Goal: Task Accomplishment & Management: Use online tool/utility

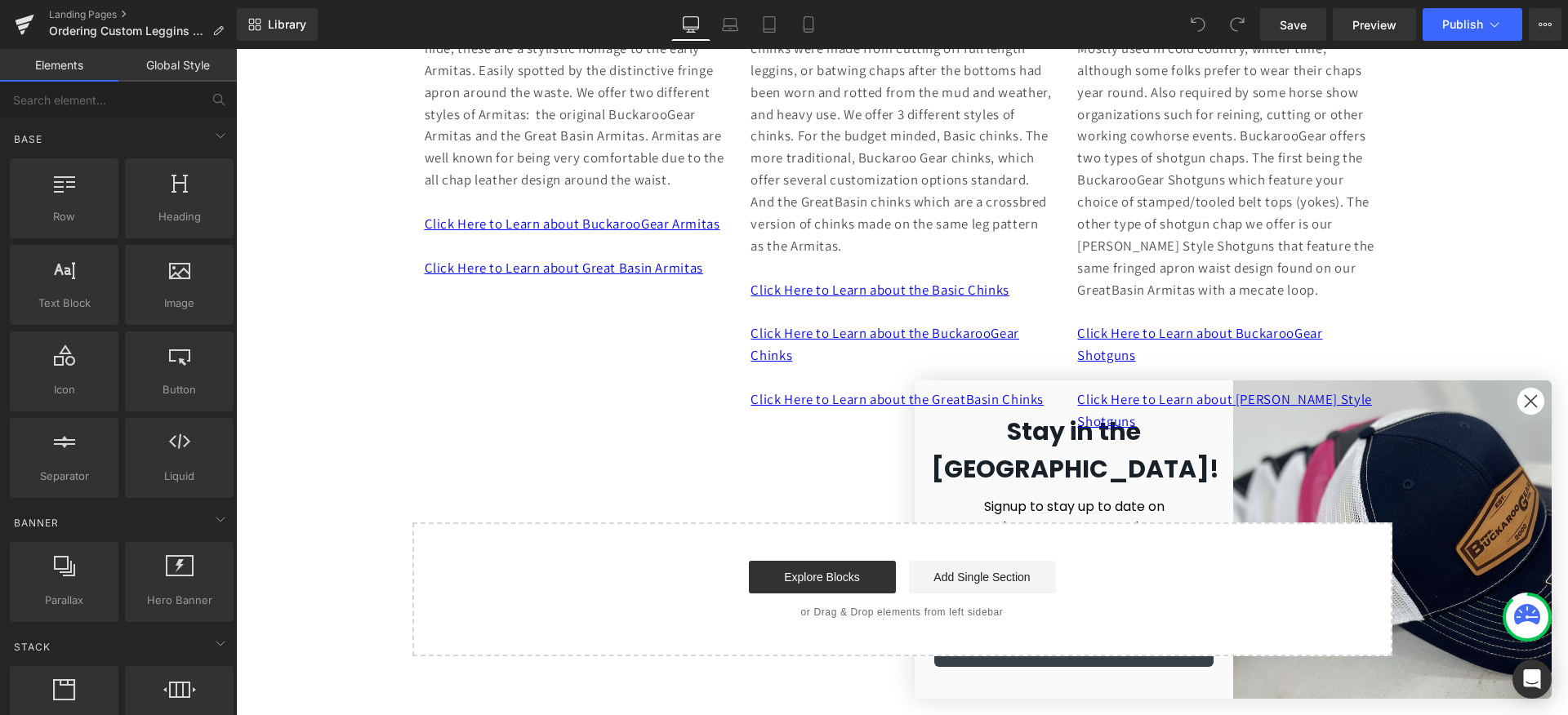
scroll to position [662, 0]
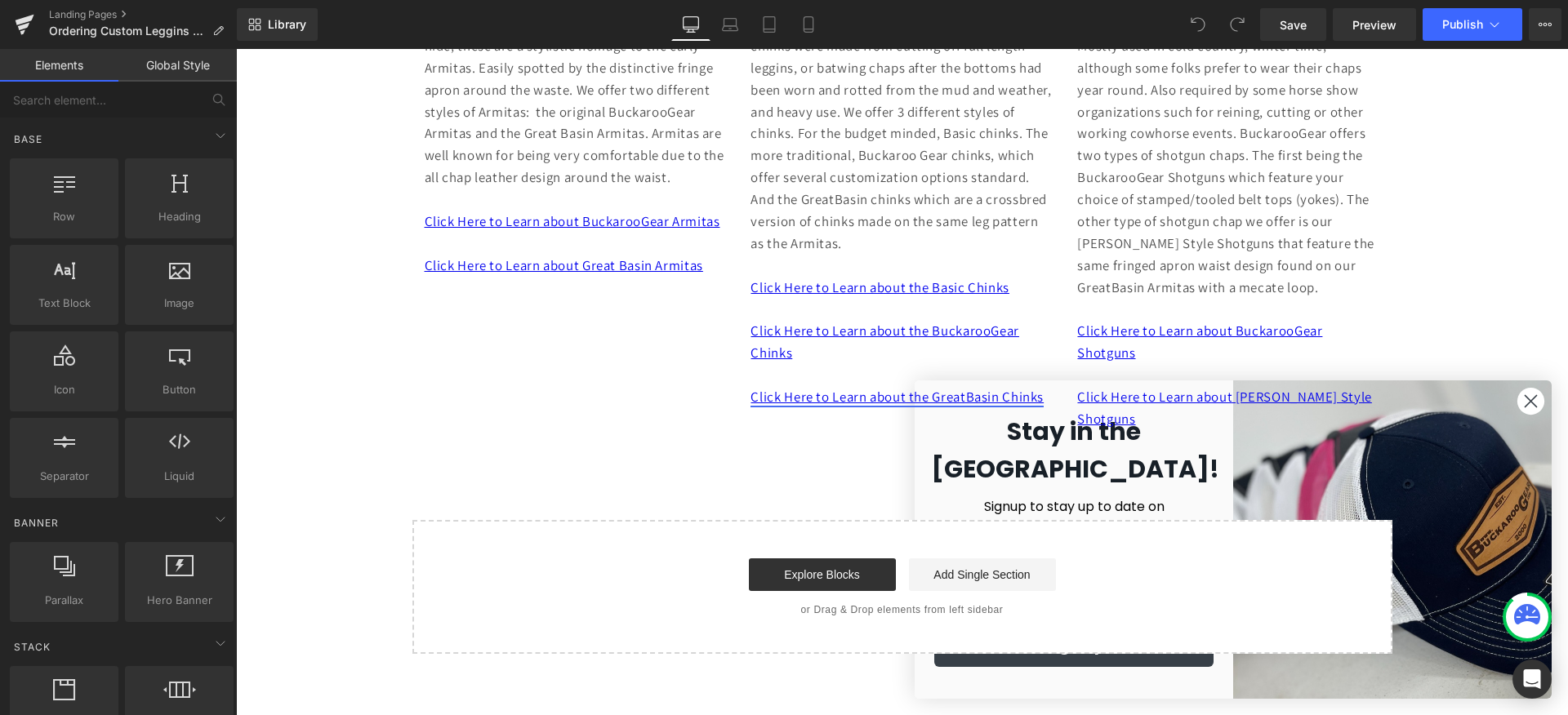
click at [854, 401] on link "Click Here to Learn about the GreatBasin Chinks" at bounding box center [897, 397] width 293 height 18
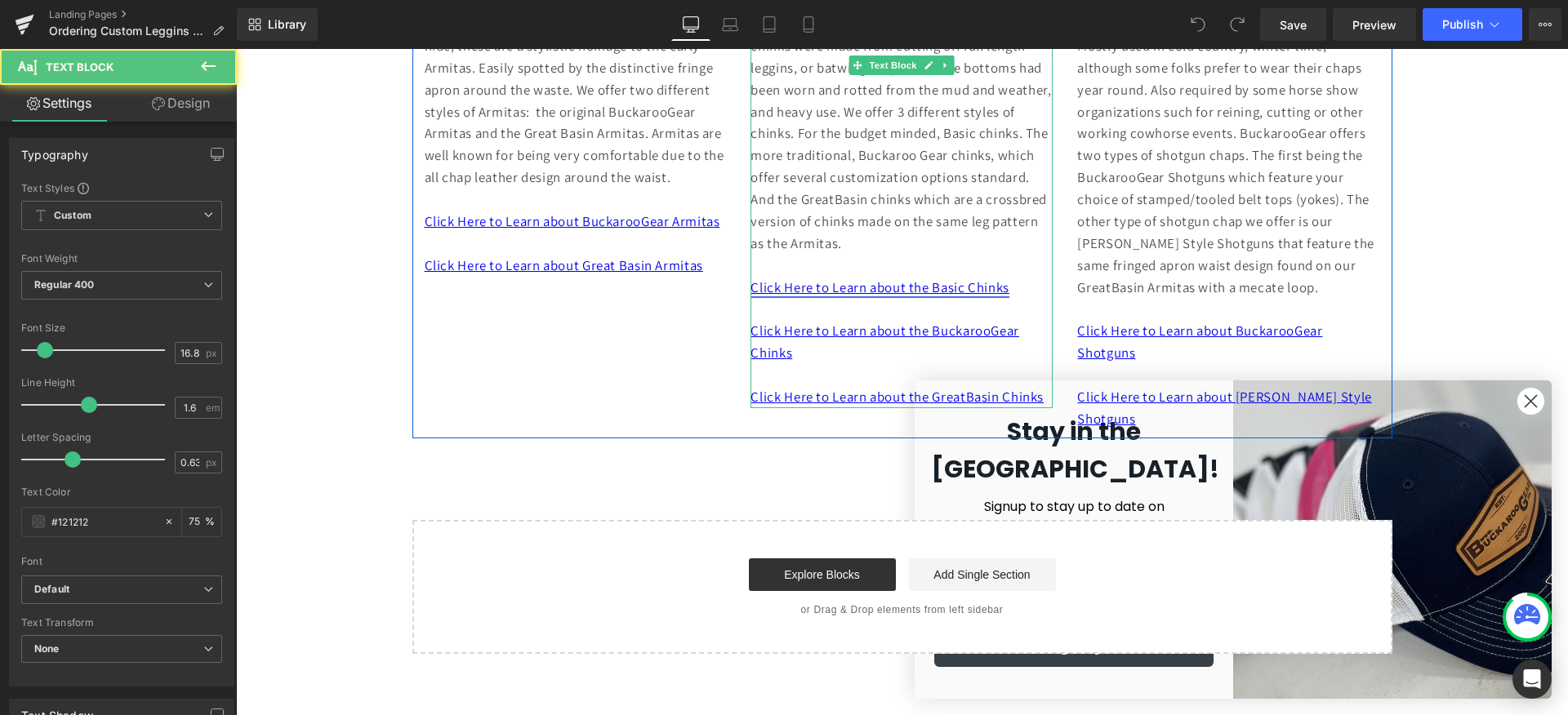
click at [861, 291] on link "Click Here to Learn about the Basic Chinks" at bounding box center [879, 288] width 258 height 18
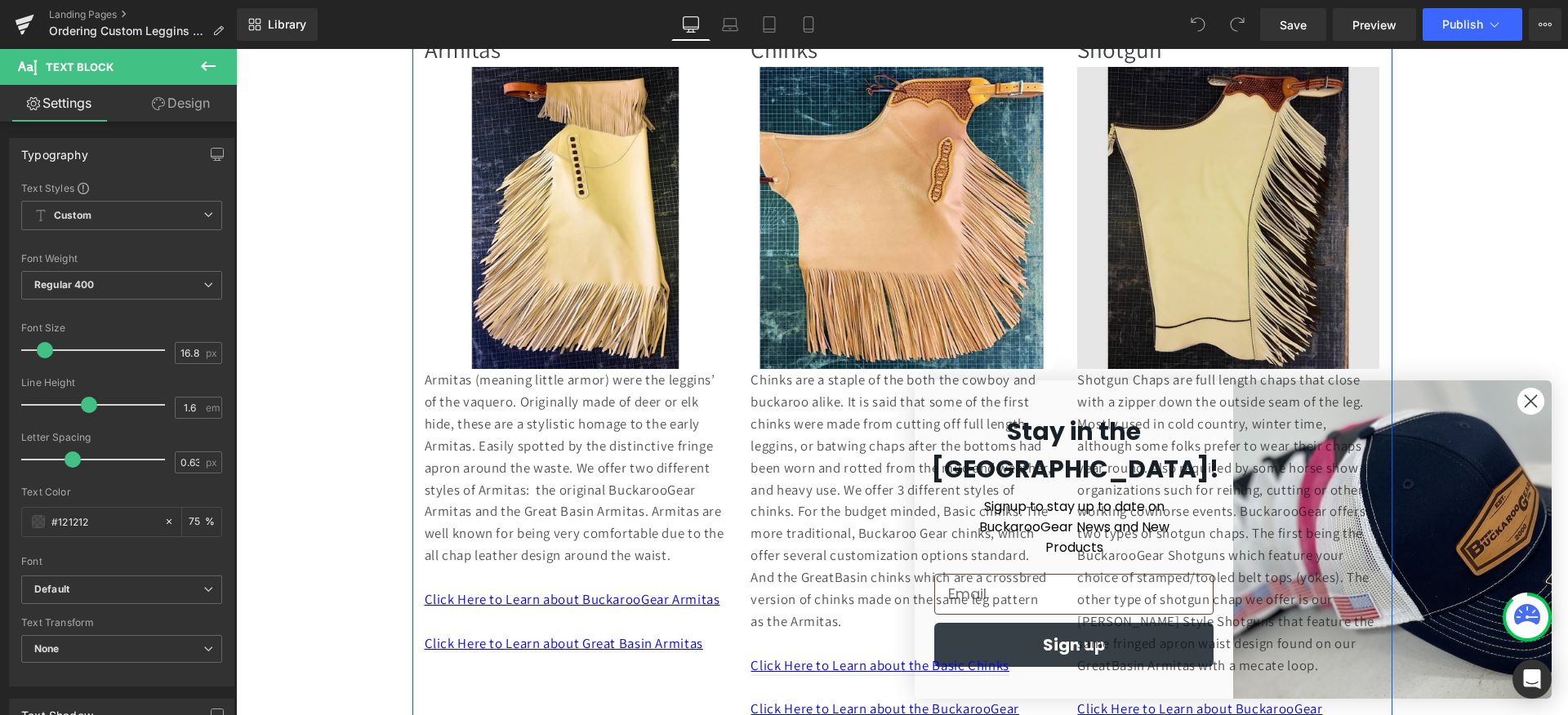
scroll to position [0, 0]
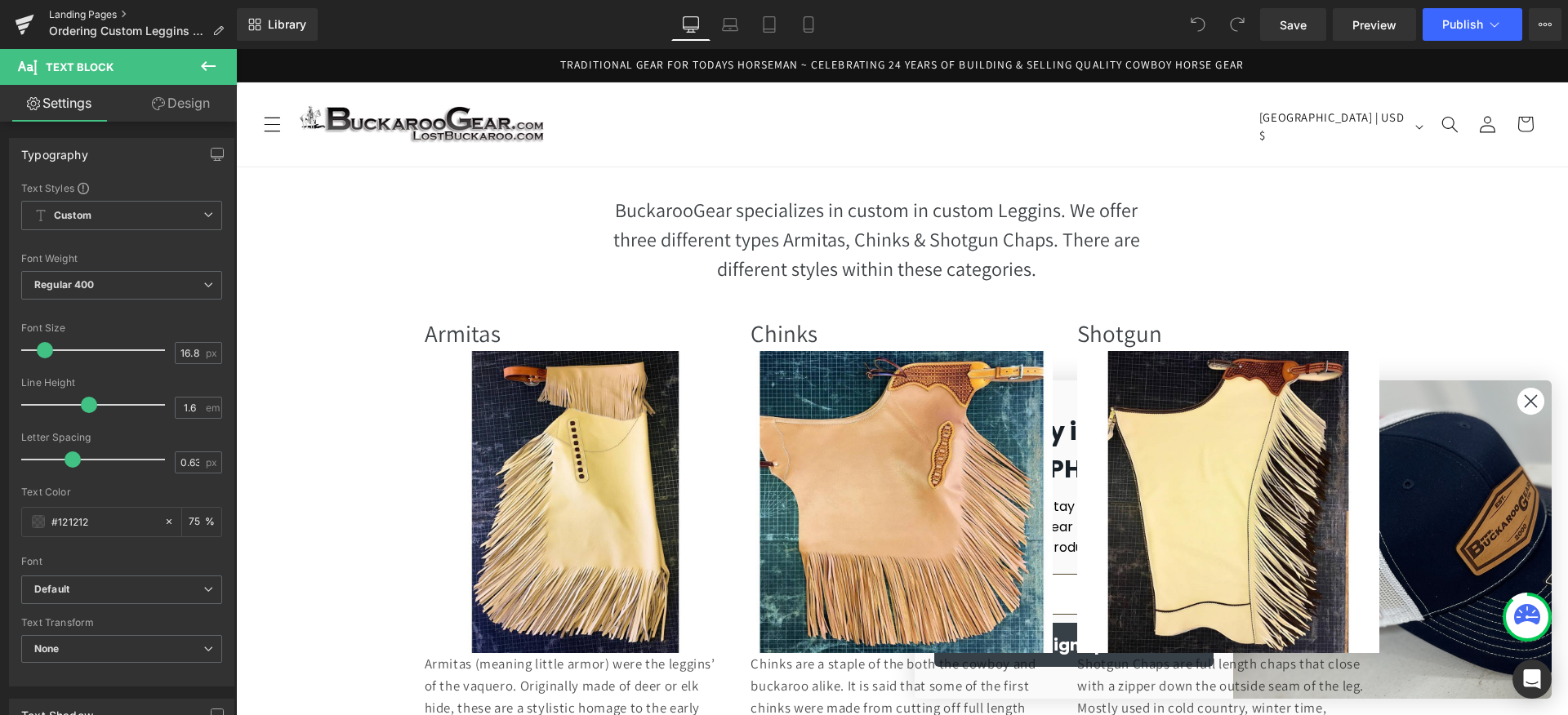
click at [101, 14] on link "Landing Pages" at bounding box center [143, 15] width 188 height 13
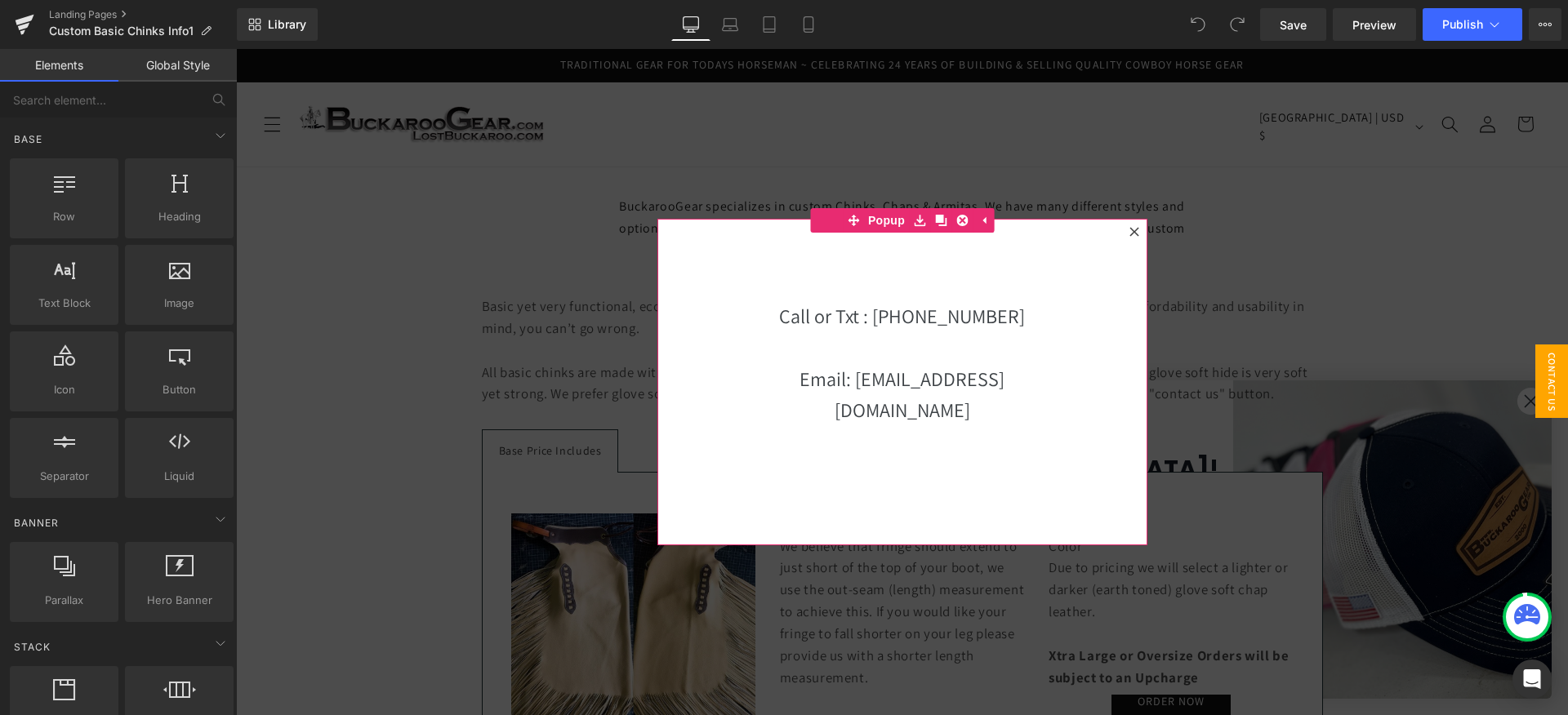
click at [1135, 231] on icon at bounding box center [1134, 231] width 9 height 9
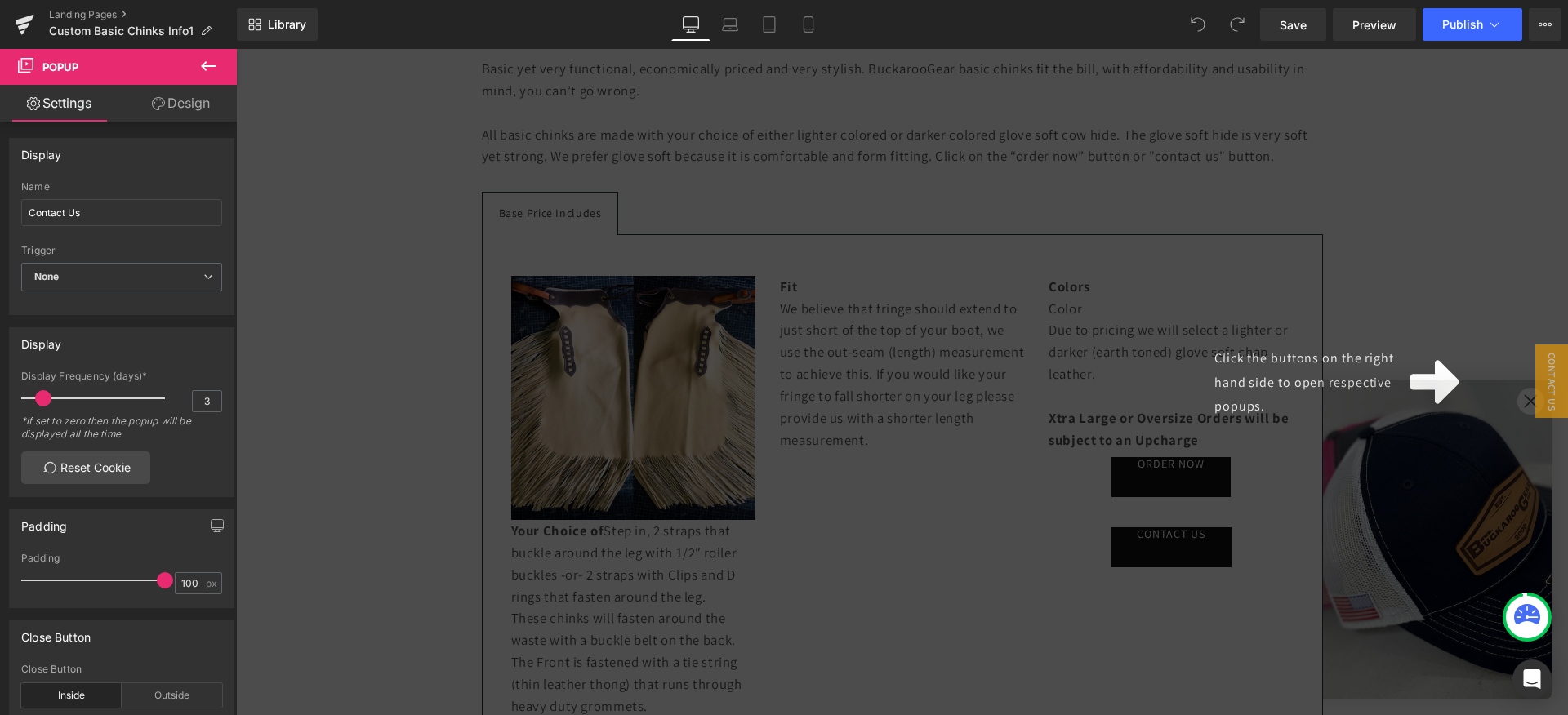
scroll to position [241, 0]
click at [1450, 390] on icon at bounding box center [1435, 382] width 49 height 44
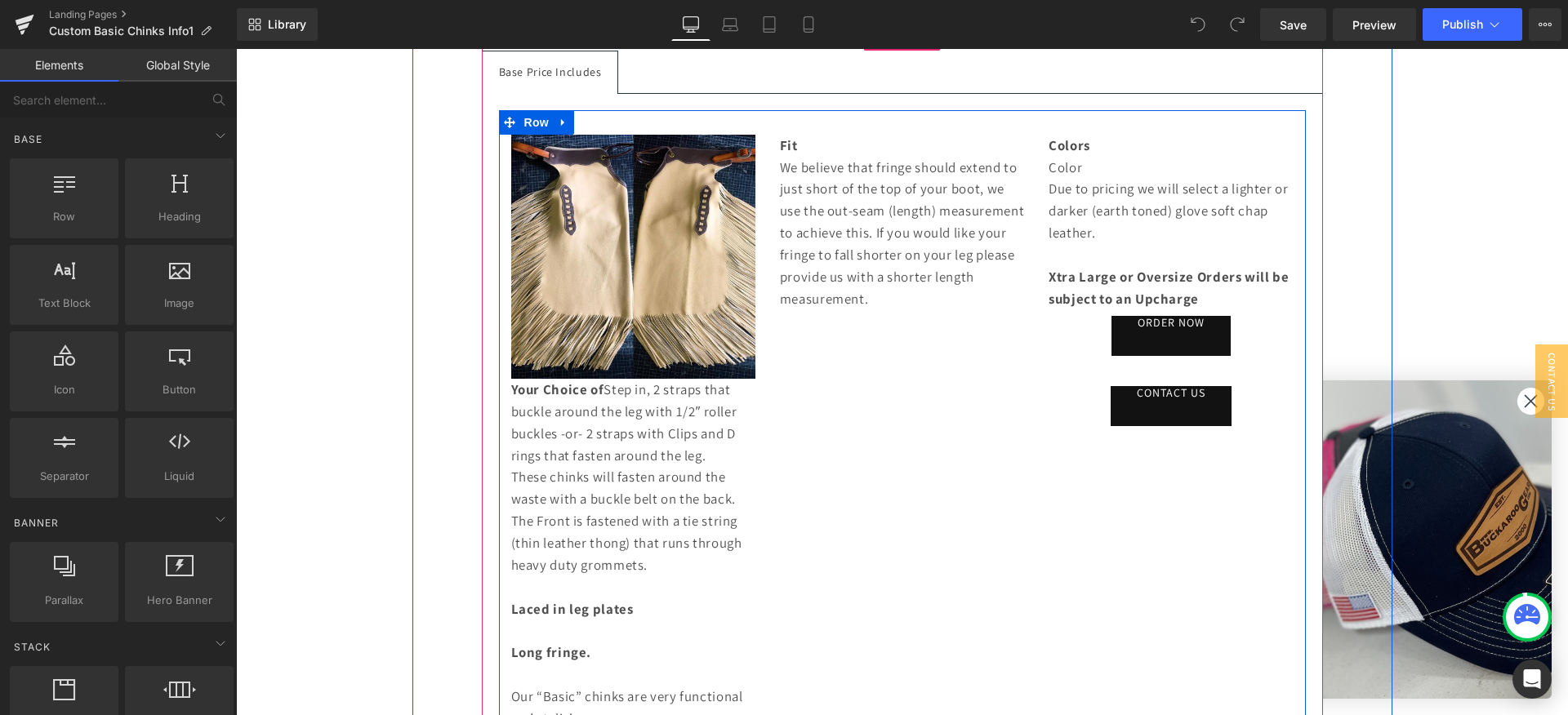
scroll to position [381, 0]
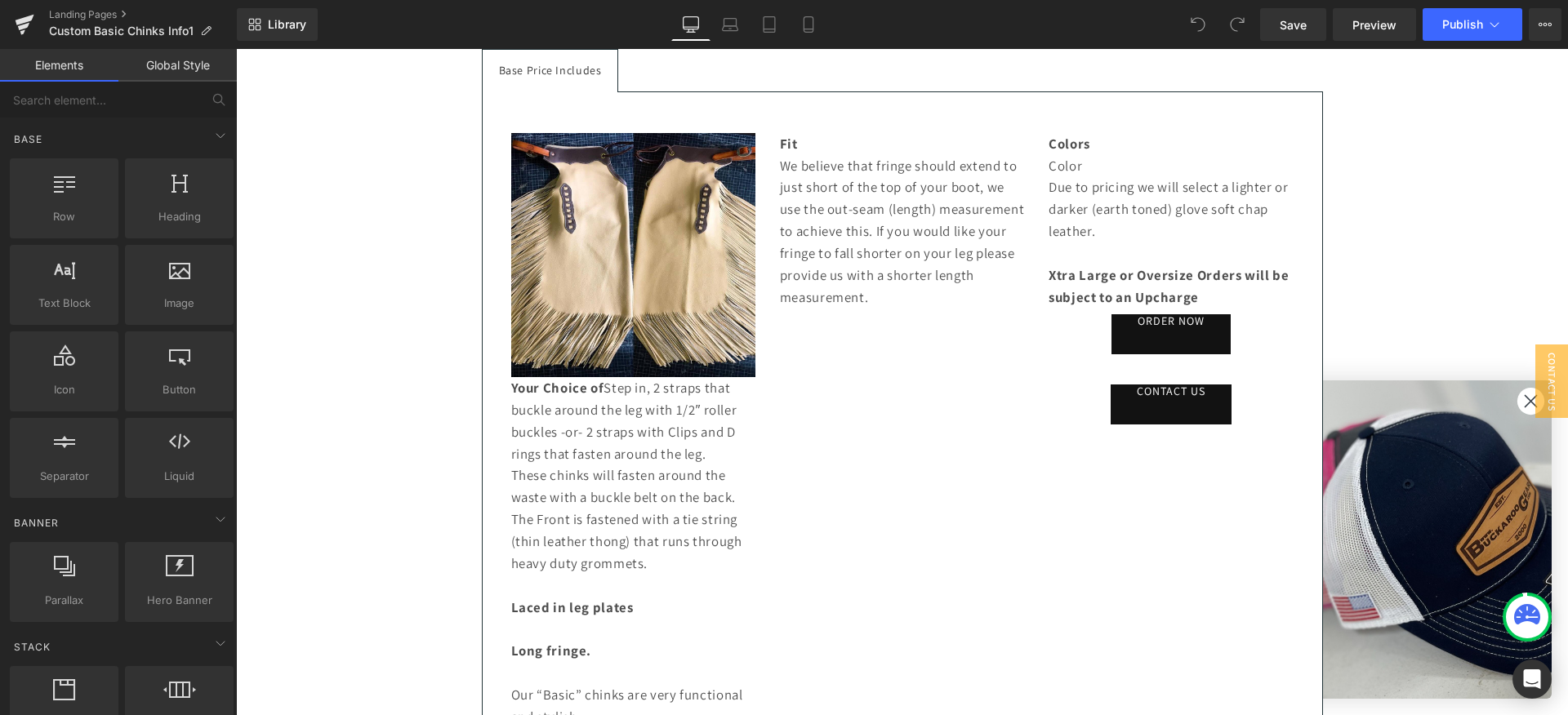
click at [1528, 403] on div "BuckarooGear specializes in custom Chinks, Chaps & Armitas. We have many differ…" at bounding box center [902, 443] width 1332 height 1305
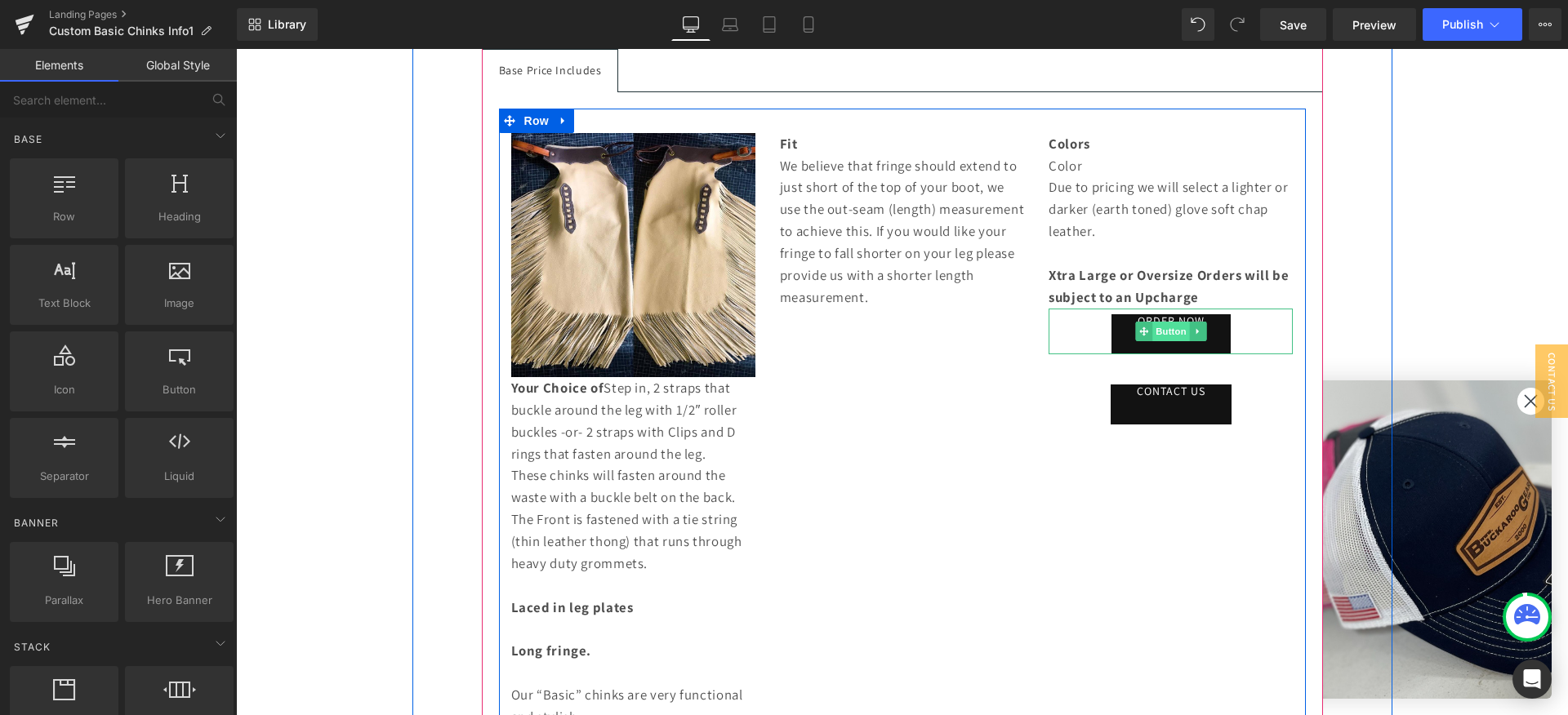
click at [1172, 331] on span "Button" at bounding box center [1171, 332] width 37 height 20
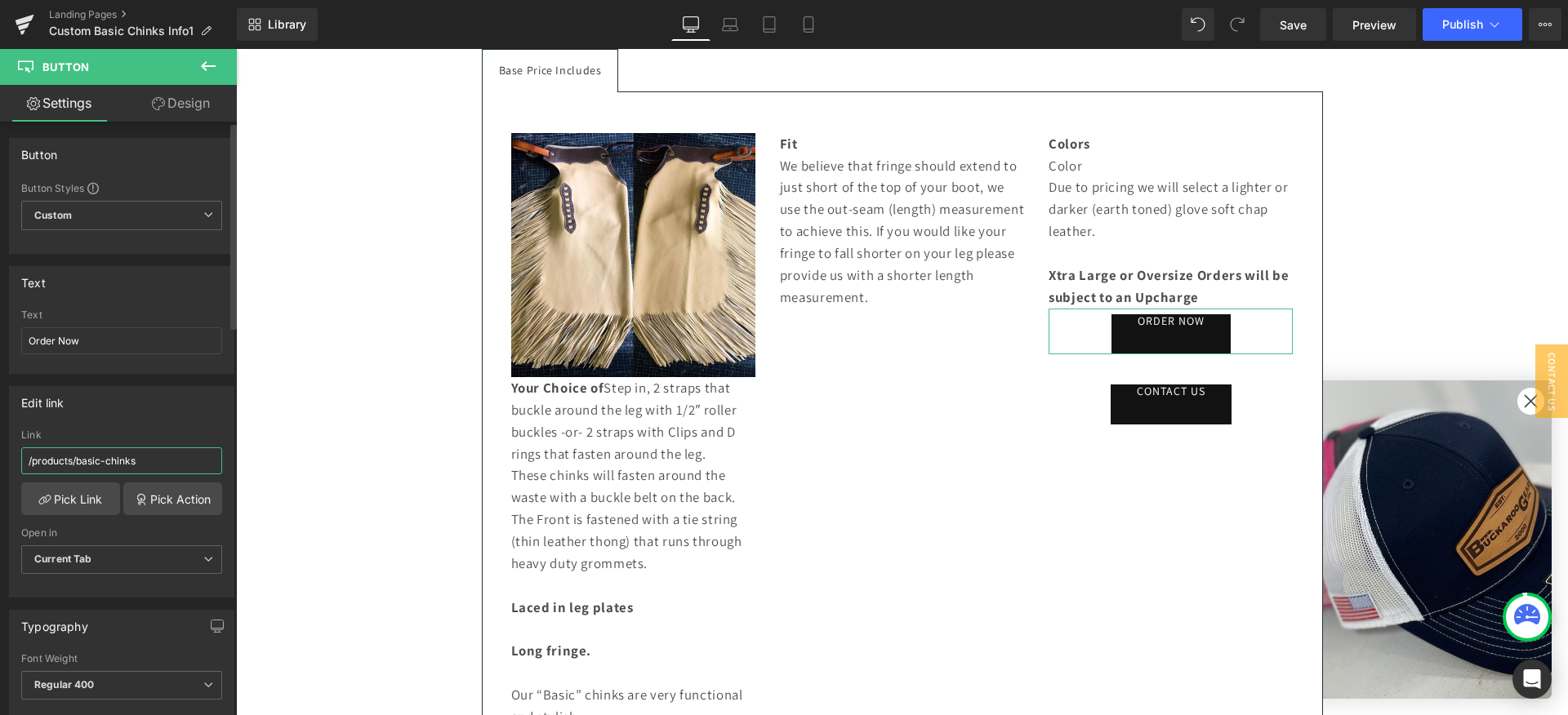
click at [167, 463] on input "/products/basic-chinks" at bounding box center [121, 461] width 201 height 27
drag, startPoint x: 122, startPoint y: 464, endPoint x: 0, endPoint y: 463, distance: 122.0
click at [0, 463] on div "Edit link /products/basic-chinks Link /products/basic-chinks Pick Link Pick Act…" at bounding box center [122, 486] width 244 height 224
paste input "[URL][DOMAIN_NAME]"
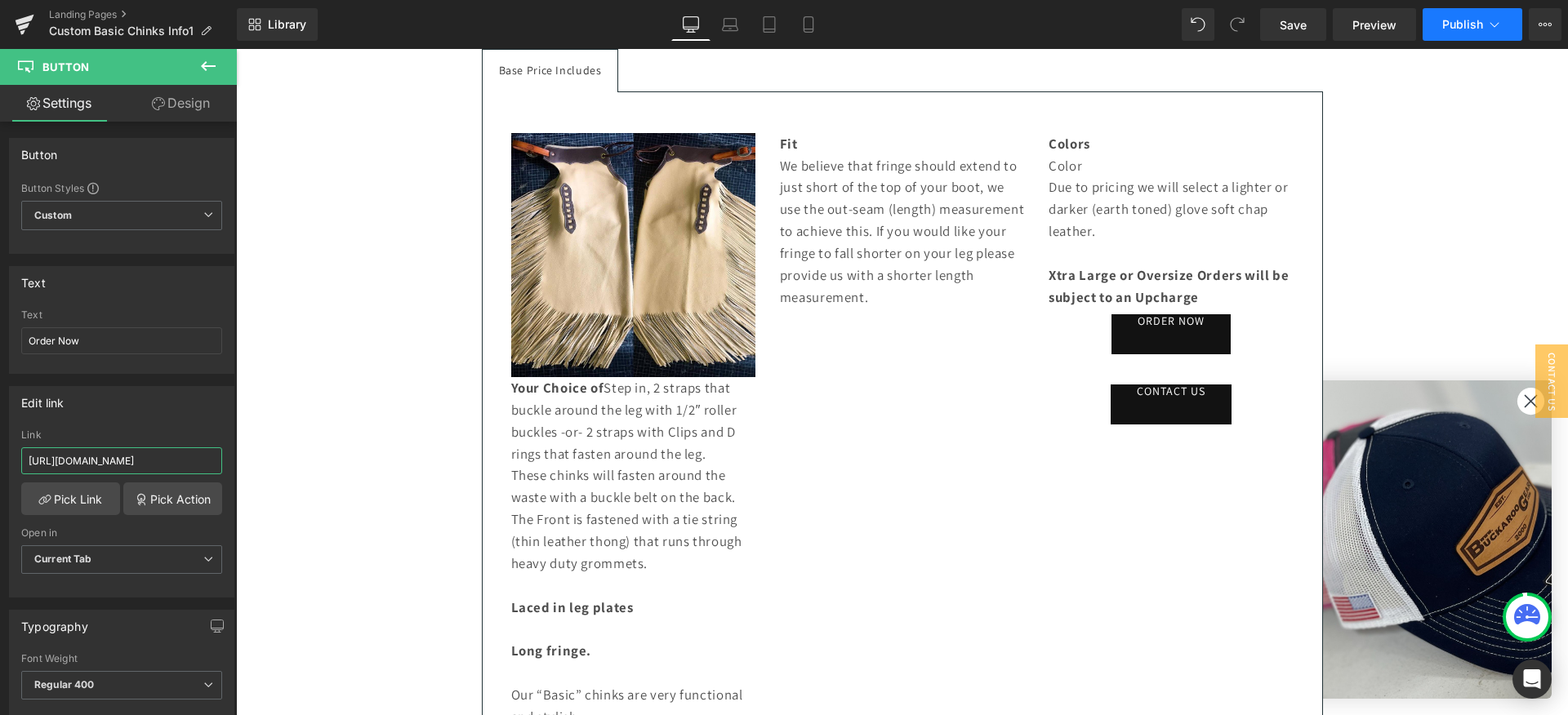
type input "[URL][DOMAIN_NAME]"
click at [1467, 20] on span "Publish" at bounding box center [1462, 25] width 41 height 13
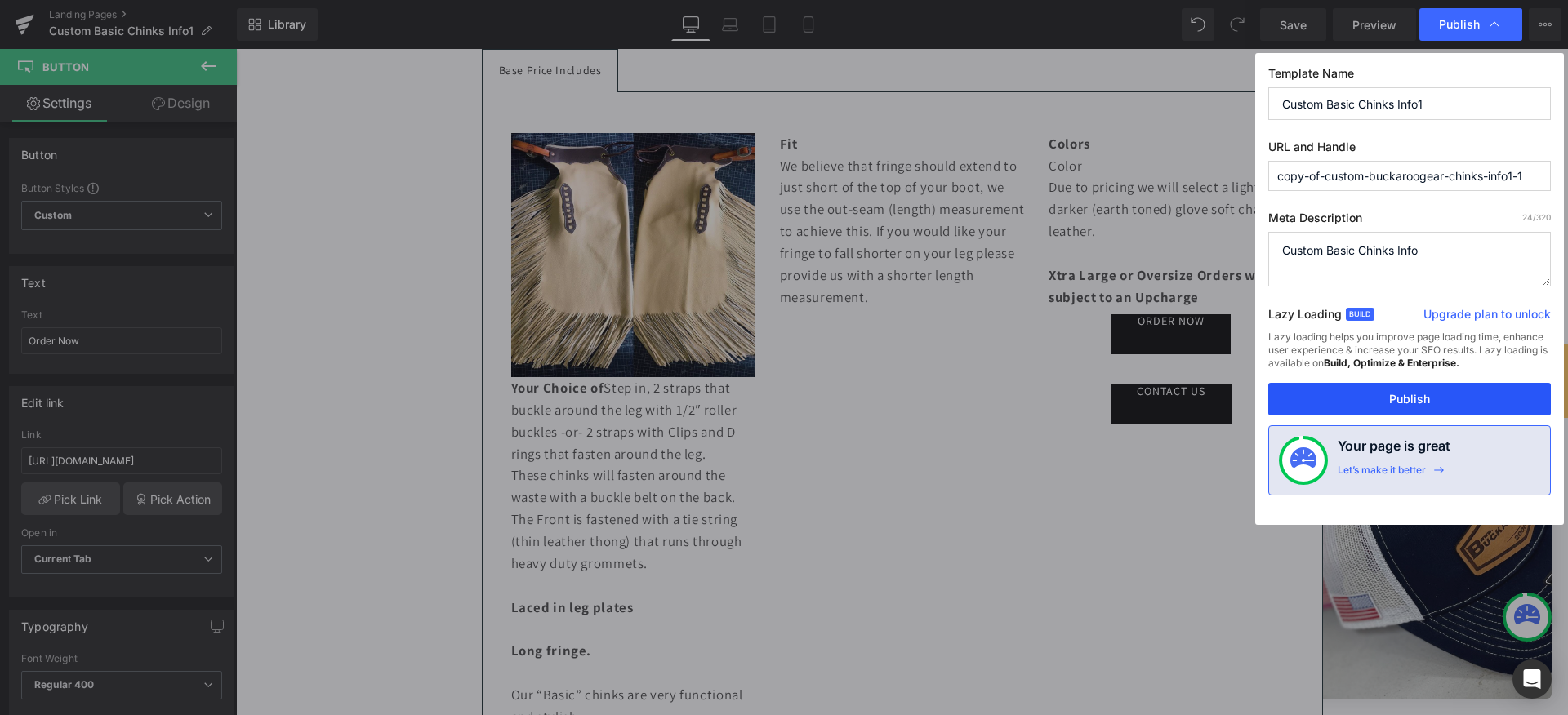
click at [0, 0] on button "Publish" at bounding box center [0, 0] width 0 height 0
